Goal: Information Seeking & Learning: Compare options

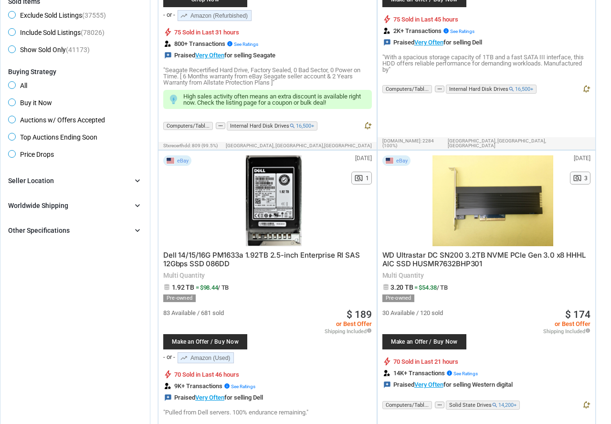
scroll to position [315, 0]
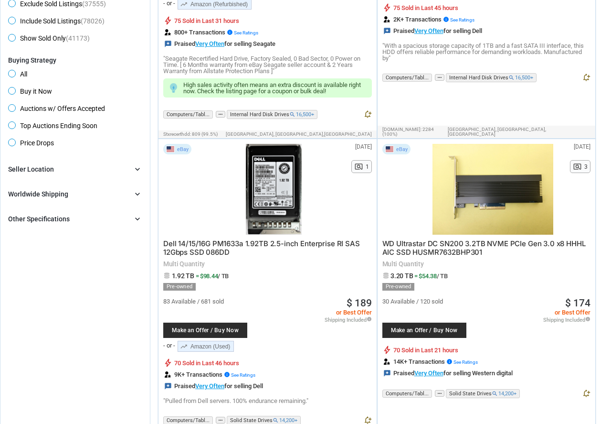
click at [96, 175] on div "Seller Location chevron_right" at bounding box center [75, 168] width 134 height 11
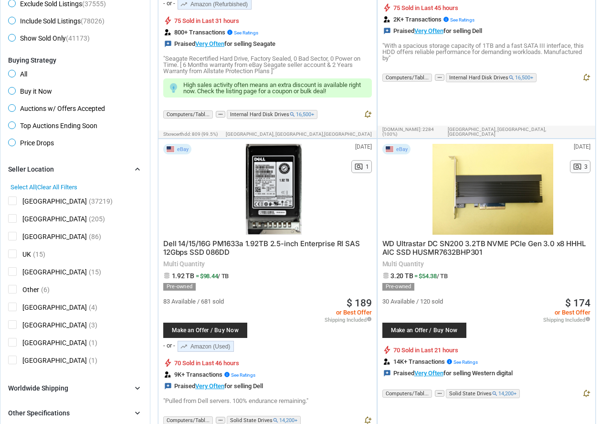
click at [16, 203] on span "[GEOGRAPHIC_DATA]" at bounding box center [47, 202] width 79 height 12
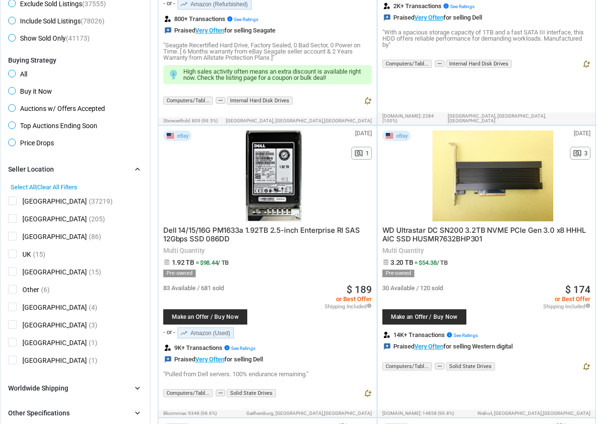
click at [8, 143] on span "Price Drops" at bounding box center [31, 144] width 46 height 11
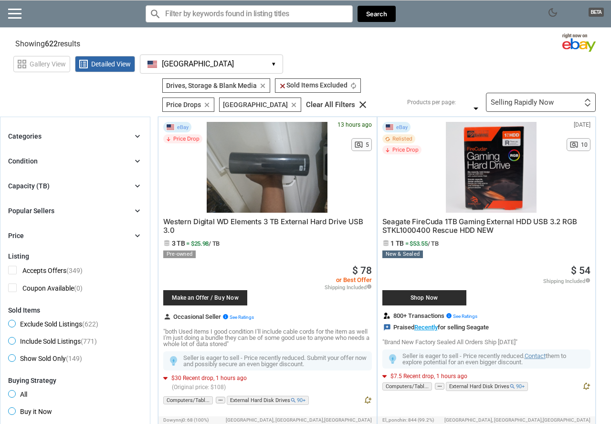
click at [98, 186] on div "Capacity (TB) chevron_right" at bounding box center [75, 185] width 134 height 11
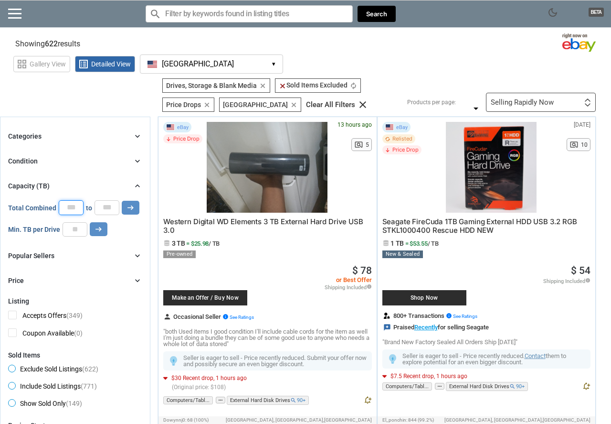
drag, startPoint x: 65, startPoint y: 209, endPoint x: 73, endPoint y: 209, distance: 7.6
click at [73, 209] on input "*" at bounding box center [71, 207] width 25 height 14
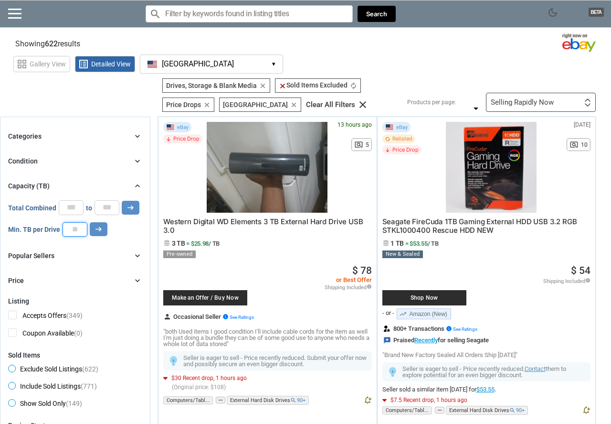
click at [68, 230] on input "number" at bounding box center [75, 229] width 25 height 14
type input "*"
click at [97, 232] on icon "arrow_right_alt" at bounding box center [98, 228] width 9 height 9
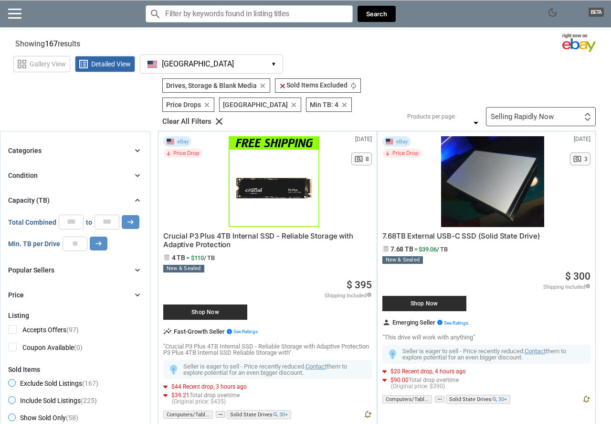
click at [527, 113] on div "Selling Rapidly Now" at bounding box center [522, 116] width 63 height 7
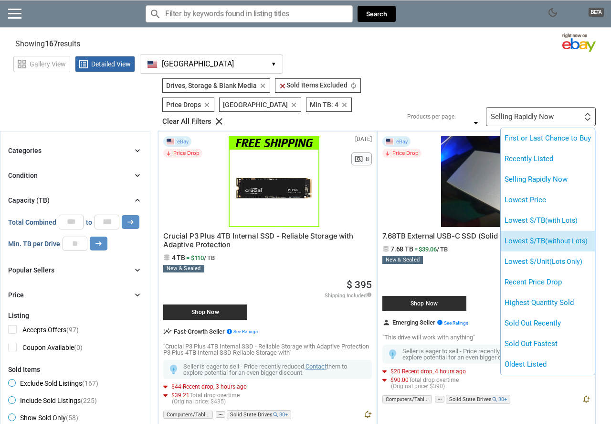
drag, startPoint x: 529, startPoint y: 210, endPoint x: 531, endPoint y: 223, distance: 13.6
click at [531, 223] on ul "First or Last Chance to Buy Recently Listed Selling Rapidly Now Lowest Price Lo…" at bounding box center [548, 251] width 94 height 246
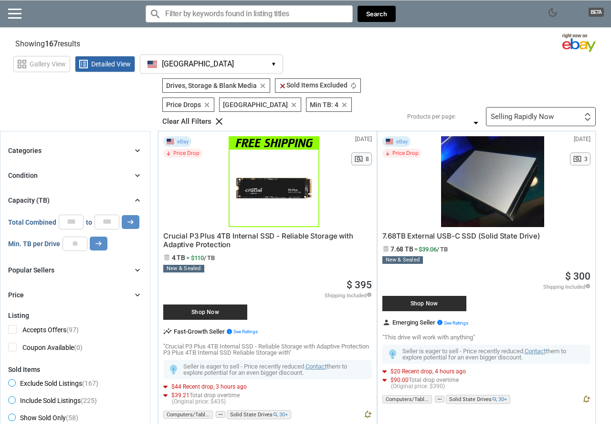
click at [535, 113] on div "Selling Rapidly Now" at bounding box center [522, 116] width 63 height 7
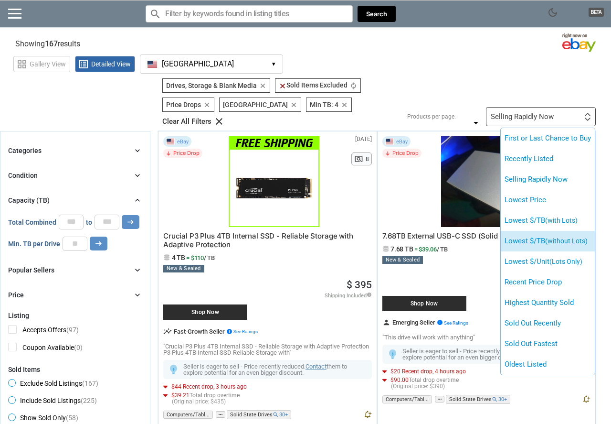
click at [533, 231] on li "Lowest $/TB (without Lots)" at bounding box center [548, 241] width 94 height 21
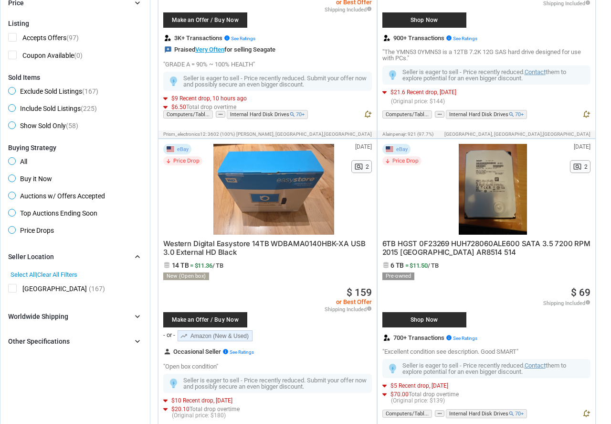
scroll to position [315, 0]
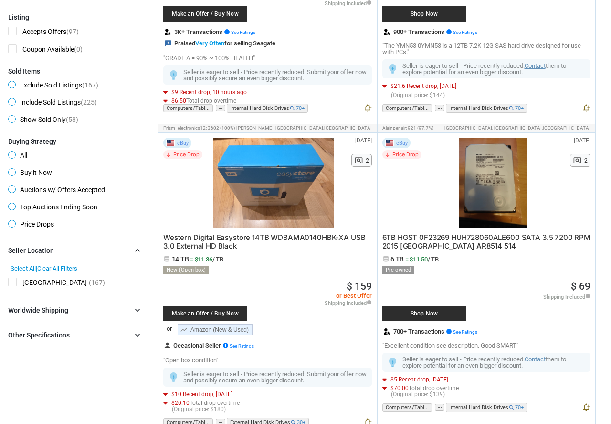
click at [13, 168] on span "Buy it Now" at bounding box center [30, 173] width 44 height 11
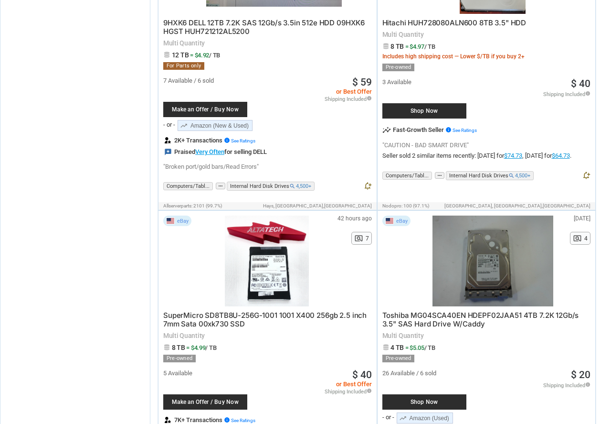
scroll to position [1009, 0]
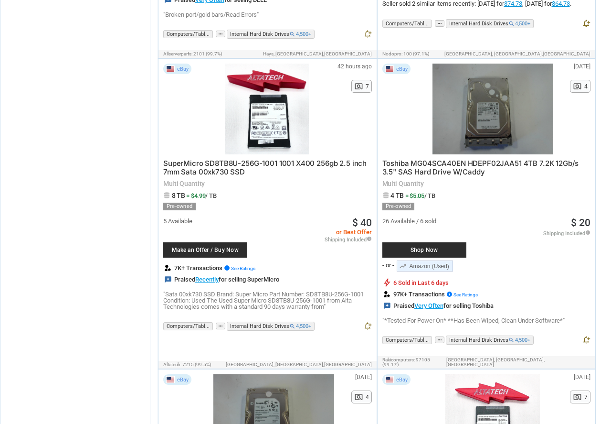
click at [419, 163] on span "Toshiba MG04SCA40EN HDEPF02JAA51 4TB 7.2K 12Gb/s 3.5" SAS Hard Drive W/Caddy" at bounding box center [481, 168] width 197 height 18
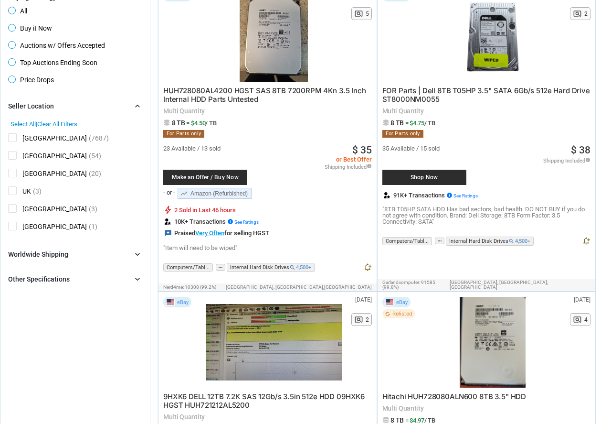
scroll to position [504, 0]
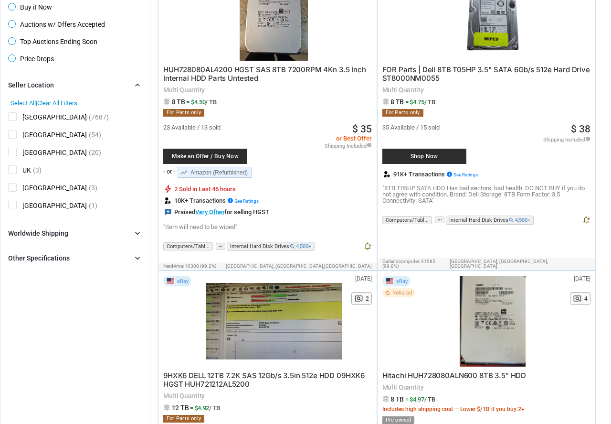
click at [126, 255] on div "Other Specifications chevron_right" at bounding box center [75, 257] width 134 height 11
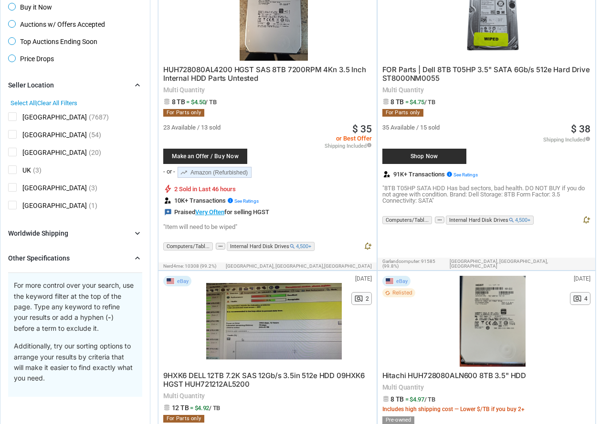
click at [125, 236] on div "Brand chevron_right search Select All | Clear All Filters Model chevron_right s…" at bounding box center [75, 237] width 134 height 317
click at [132, 227] on div "Worldwide Shipping chevron_right" at bounding box center [75, 232] width 134 height 11
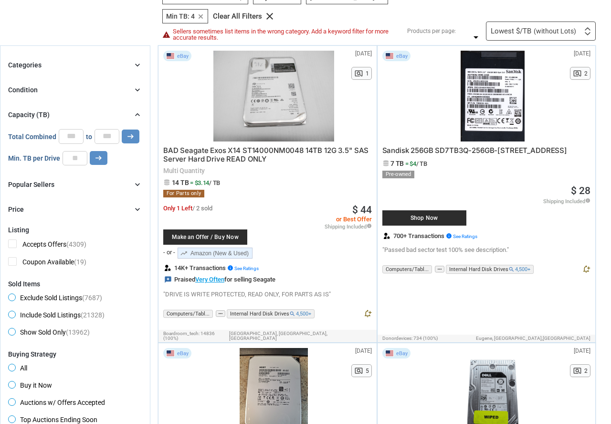
scroll to position [126, 0]
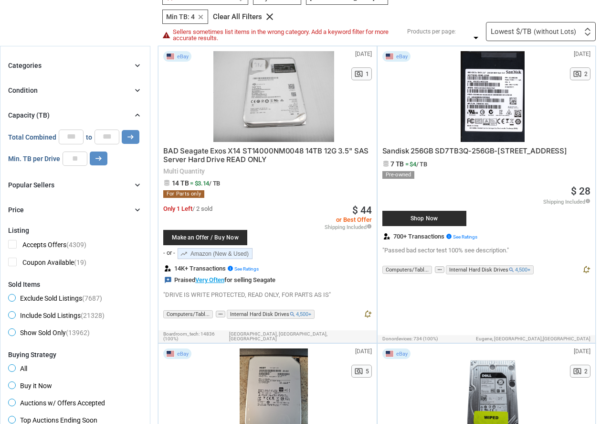
click at [113, 206] on div "Price chevron_right" at bounding box center [75, 209] width 134 height 11
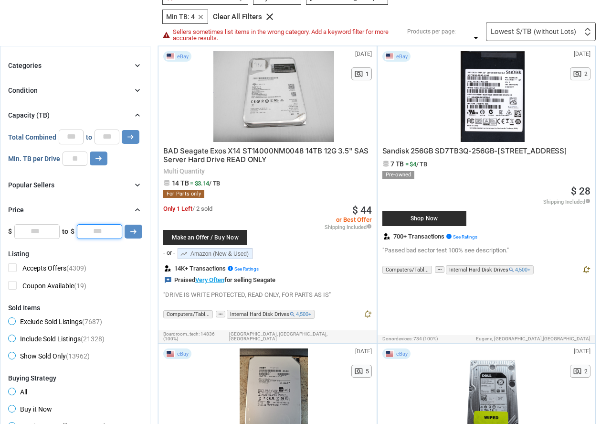
drag, startPoint x: 91, startPoint y: 228, endPoint x: 102, endPoint y: 230, distance: 10.7
click at [102, 230] on input "*" at bounding box center [99, 231] width 45 height 14
click at [122, 130] on button "arrow_right_alt" at bounding box center [131, 137] width 18 height 14
drag, startPoint x: 95, startPoint y: 224, endPoint x: 78, endPoint y: 224, distance: 16.7
click at [78, 224] on input "***" at bounding box center [99, 231] width 45 height 14
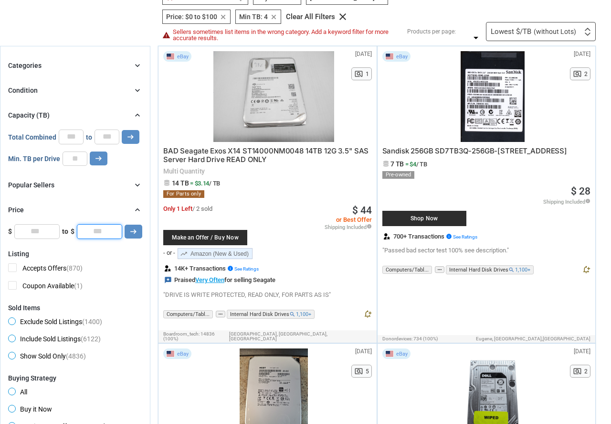
type input "**"
click at [122, 130] on button "arrow_right_alt" at bounding box center [131, 137] width 18 height 14
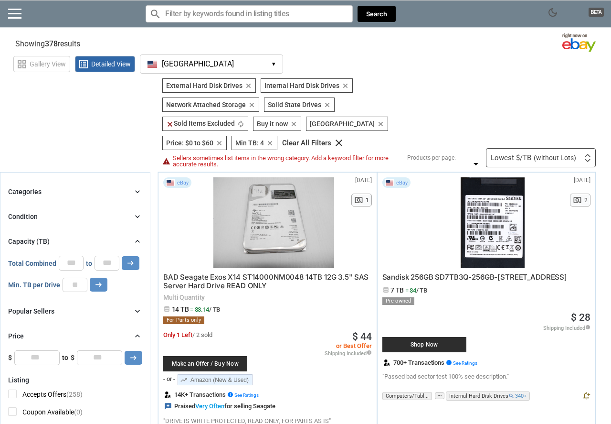
click at [196, 17] on input "Search for models" at bounding box center [249, 13] width 207 height 17
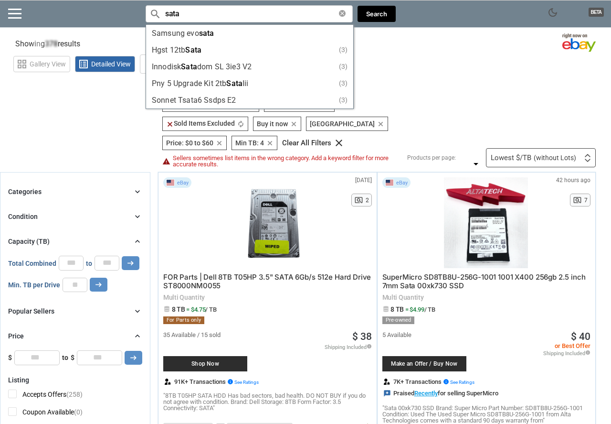
type input "sata"
click at [116, 150] on section "See all types of deals we can find for you! All Listings All Deal Potentials AI…" at bounding box center [305, 122] width 611 height 89
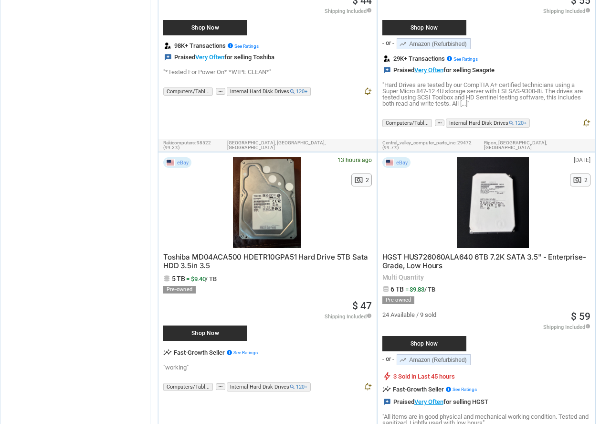
scroll to position [1261, 0]
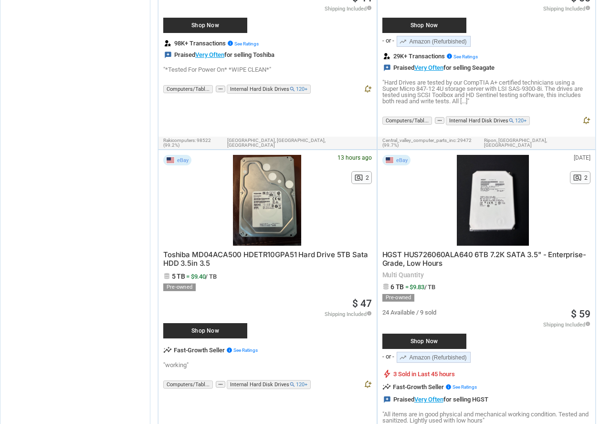
drag, startPoint x: 152, startPoint y: 240, endPoint x: 241, endPoint y: 242, distance: 88.9
copy span "Toshiba MD04ACA500"
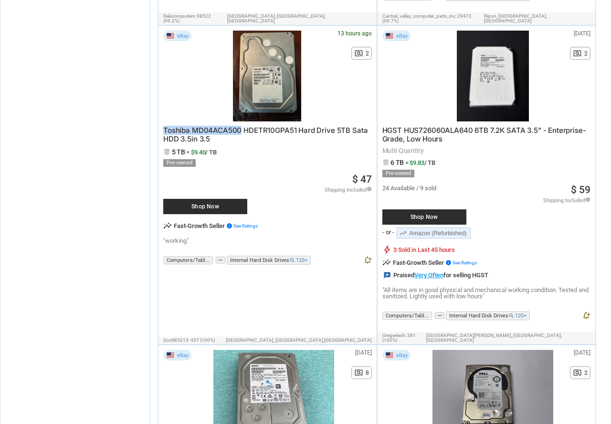
scroll to position [1387, 0]
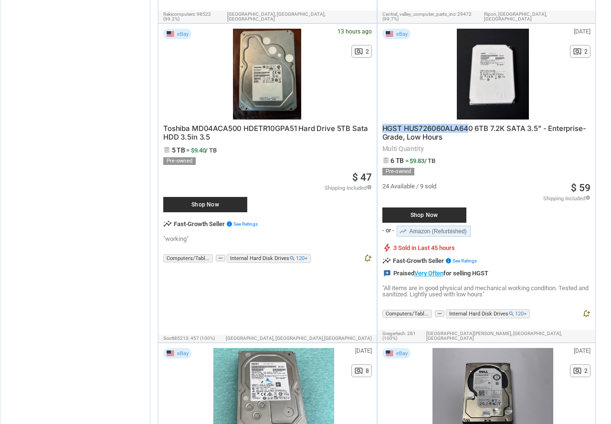
drag, startPoint x: 379, startPoint y: 119, endPoint x: 470, endPoint y: 116, distance: 90.8
click at [470, 116] on div "eBay [DATE] N/A pageview 2 HGST HUS726060ALA640 6TB 7.2K SATA 3.5" - Enterprise…" at bounding box center [487, 177] width 218 height 306
copy span "HGST HUS726060ALA64"
click at [460, 124] on span "HGST HUS726060ALA640 6TB 7.2K SATA 3.5" - Enterprise-Grade, Low Hours" at bounding box center [485, 133] width 204 height 18
